Goal: Find specific page/section

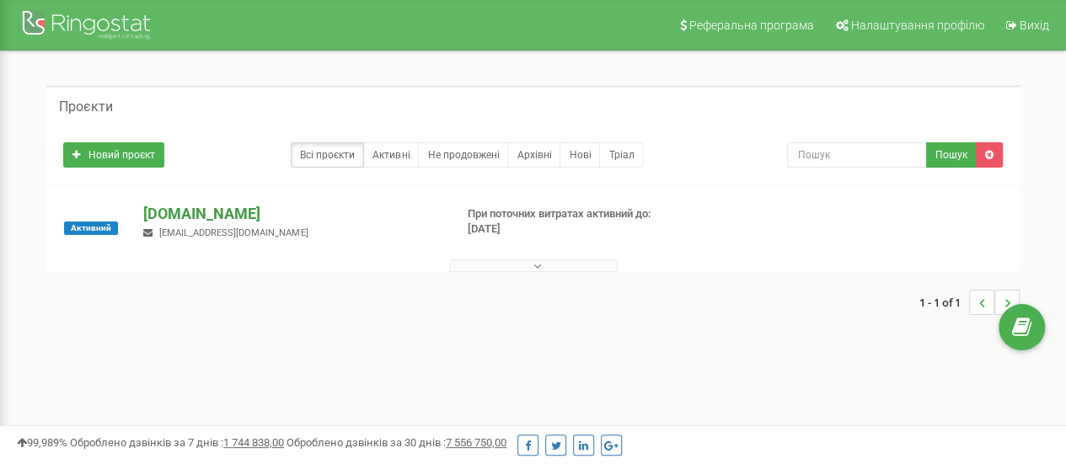
click at [191, 208] on p "[DOMAIN_NAME]" at bounding box center [291, 214] width 297 height 22
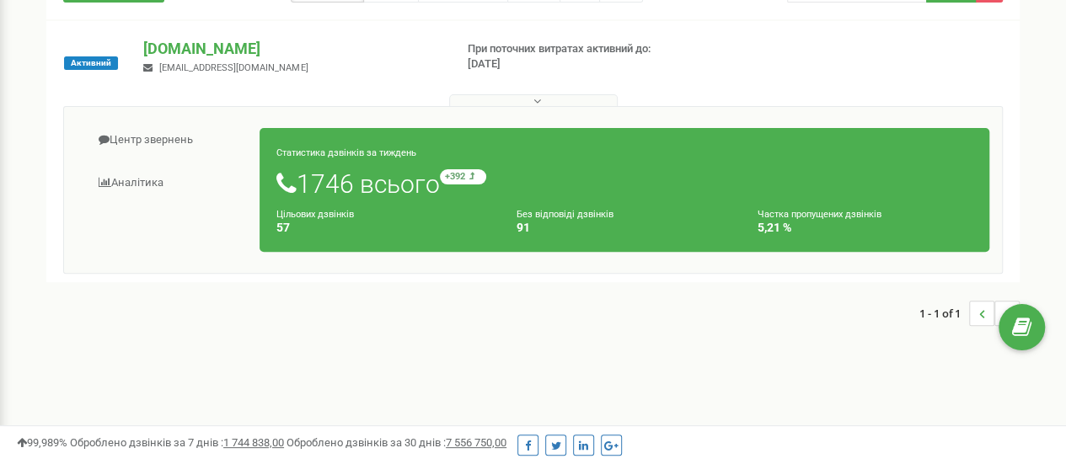
scroll to position [84, 0]
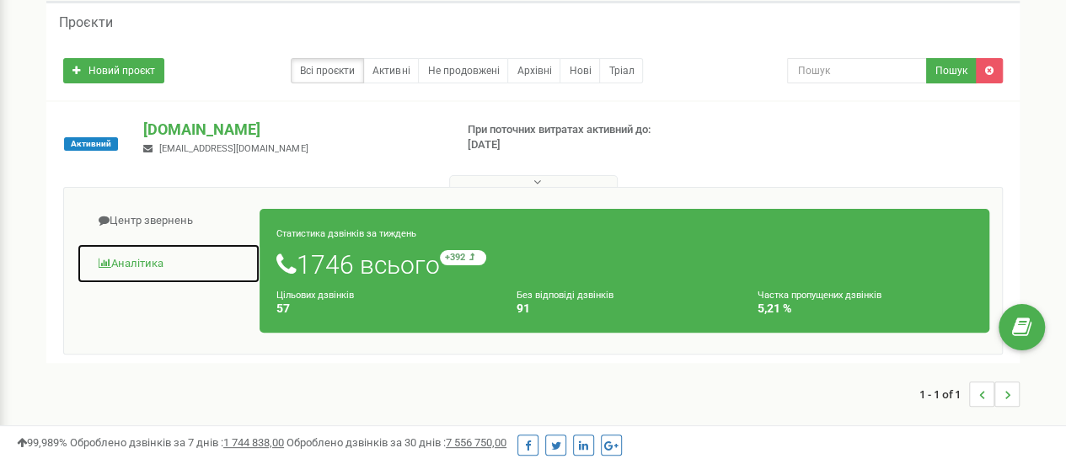
click at [158, 259] on link "Аналiтика" at bounding box center [169, 264] width 184 height 41
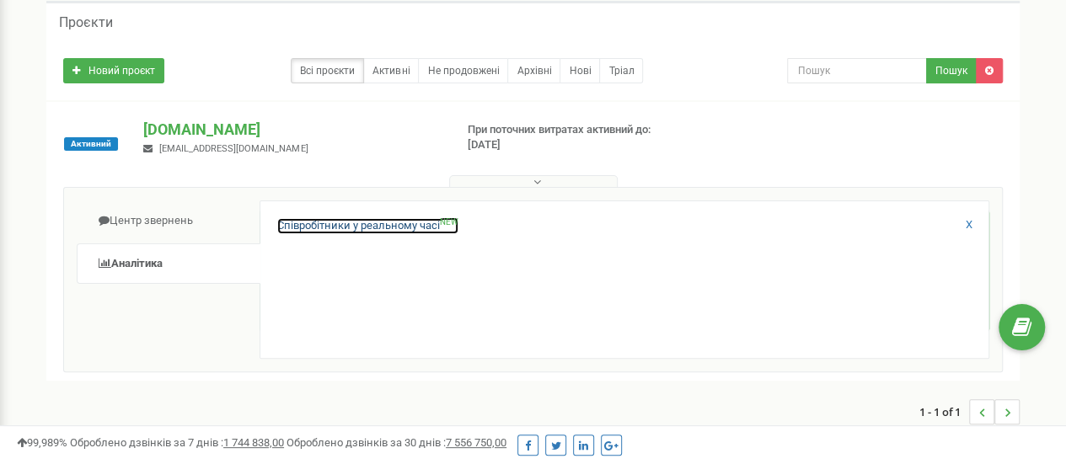
click at [389, 227] on link "Співробітники у реальному часі NEW" at bounding box center [367, 226] width 181 height 16
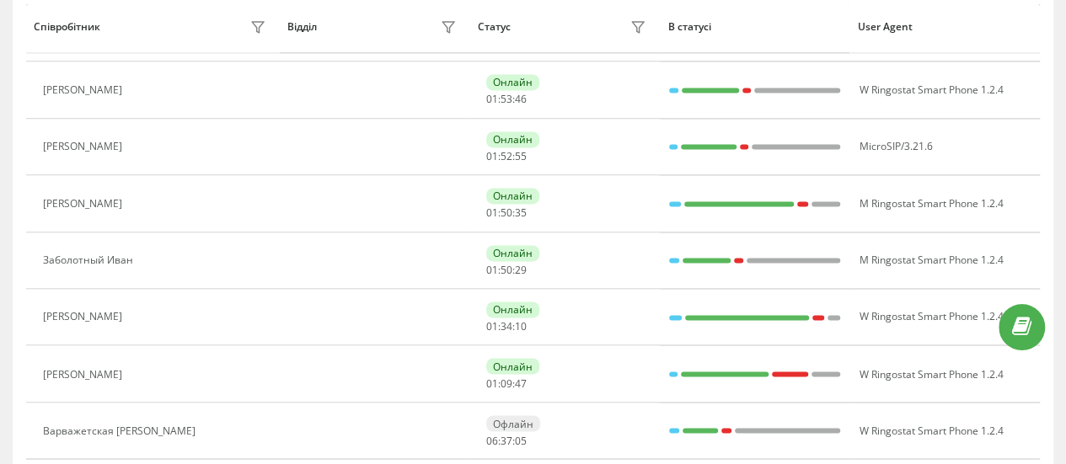
scroll to position [1267, 0]
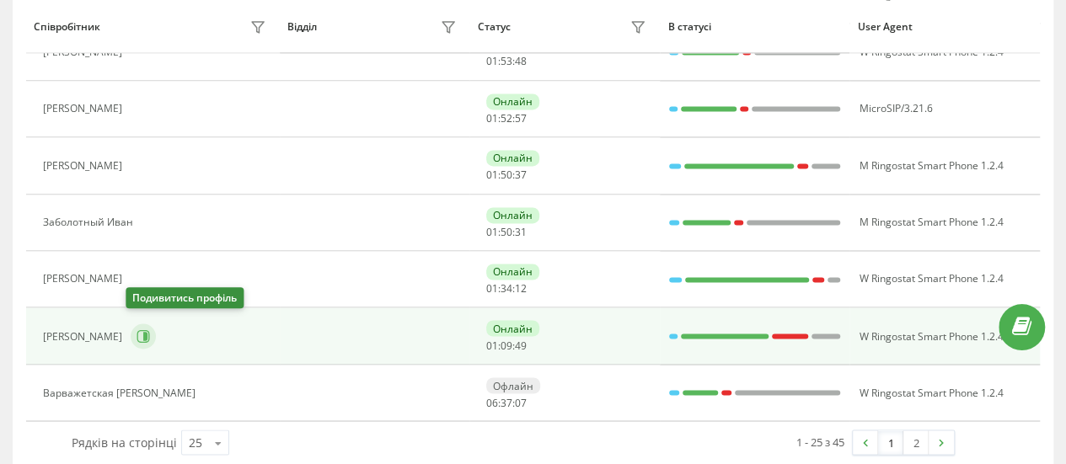
click at [140, 335] on button at bounding box center [143, 336] width 25 height 25
